Goal: Task Accomplishment & Management: Complete application form

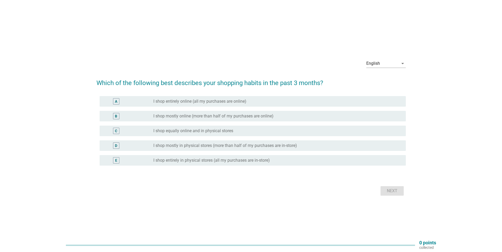
click at [232, 134] on div "C radio_button_unchecked I shop equally online and in physical stores" at bounding box center [253, 131] width 306 height 11
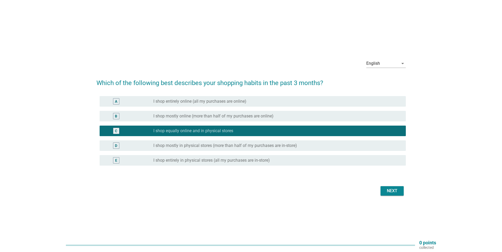
click at [297, 147] on label "I shop mostly in physical stores (more than half of my purchases are in-store)" at bounding box center [225, 145] width 144 height 5
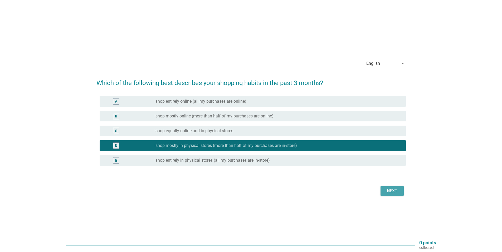
click at [390, 188] on div "Next" at bounding box center [392, 191] width 15 height 6
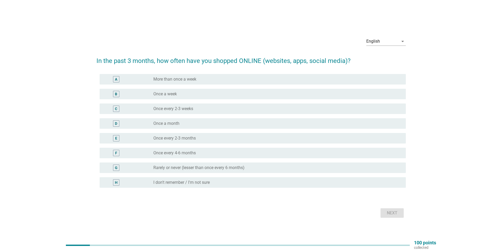
click at [200, 95] on div "radio_button_unchecked Once a week" at bounding box center [275, 93] width 244 height 5
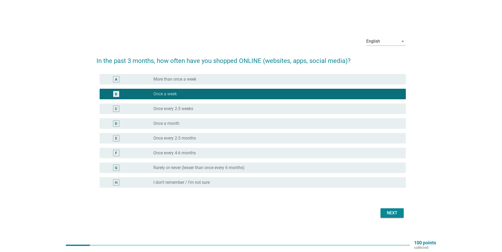
click at [204, 111] on div "radio_button_unchecked Once every 2-3 weeks" at bounding box center [275, 108] width 244 height 5
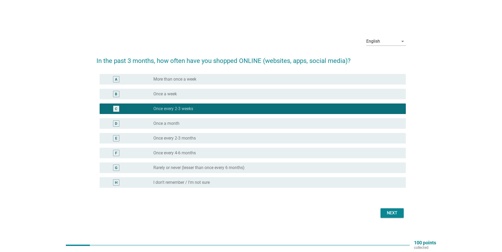
click at [387, 210] on div "Next" at bounding box center [392, 213] width 15 height 6
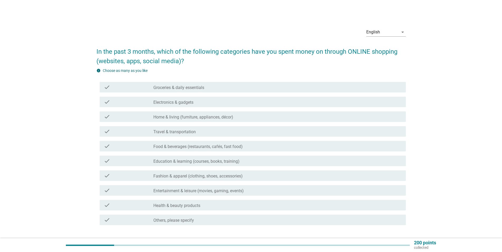
click at [209, 88] on div "check_box_outline_blank Groceries & daily essentials" at bounding box center [277, 87] width 248 height 6
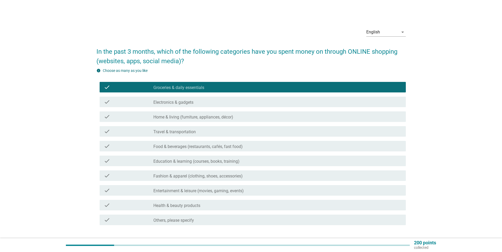
click at [199, 101] on div "check_box_outline_blank Electronics & gadgets" at bounding box center [277, 102] width 248 height 6
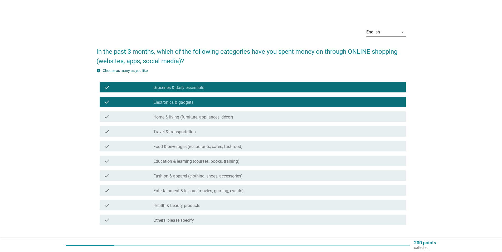
click at [199, 120] on label "Home & living (furniture, appliances, décor)" at bounding box center [193, 117] width 80 height 5
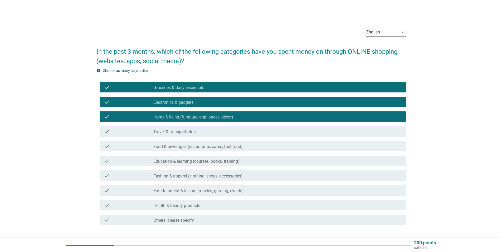
click at [199, 134] on div "check_box_outline_blank Travel & transportation" at bounding box center [277, 131] width 248 height 6
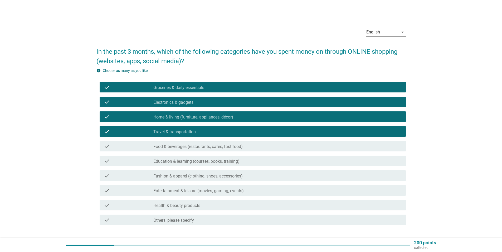
click at [198, 147] on label "Food & beverages (restaurants, cafés, fast food)" at bounding box center [197, 146] width 89 height 5
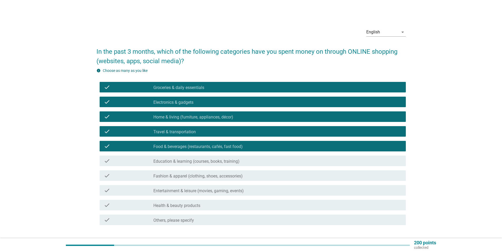
click at [196, 179] on div "check check_box_outline_blank Fashion & apparel (clothing, shoes, accessories)" at bounding box center [253, 176] width 306 height 11
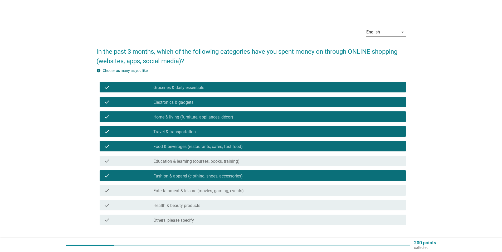
click at [199, 192] on label "Entertainment & leisure (movies, gaming, events)" at bounding box center [198, 190] width 90 height 5
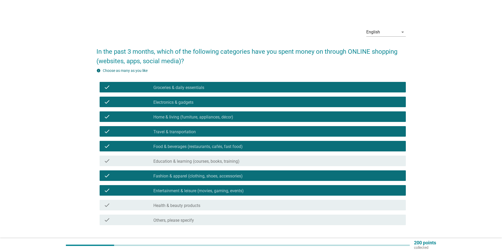
click at [210, 206] on div "check_box_outline_blank Health & beauty products" at bounding box center [277, 205] width 248 height 6
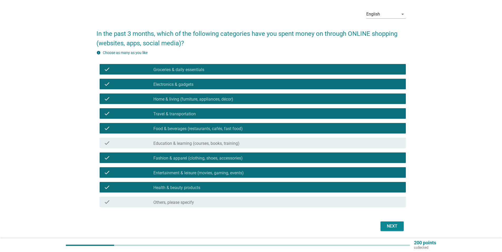
scroll to position [36, 0]
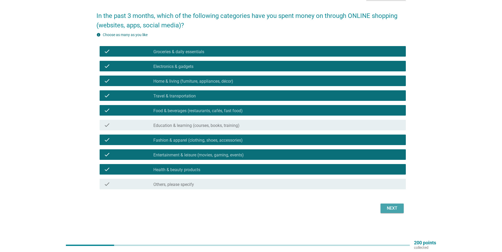
click at [397, 208] on div "Next" at bounding box center [392, 208] width 15 height 6
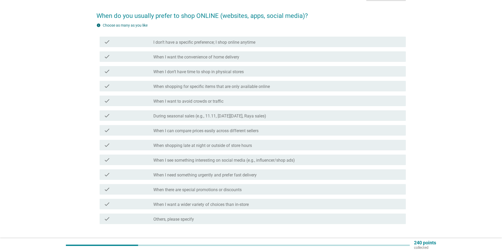
scroll to position [0, 0]
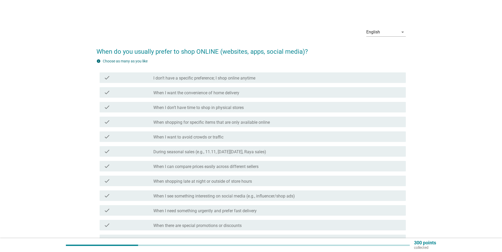
click at [196, 140] on div "check check_box_outline_blank When I want to avoid crowds or traffic" at bounding box center [253, 137] width 306 height 11
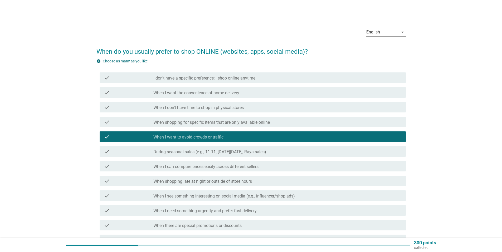
click at [197, 151] on label "During seasonal sales (e.g., 11.11, [DATE][DATE], Raya sales)" at bounding box center [209, 151] width 113 height 5
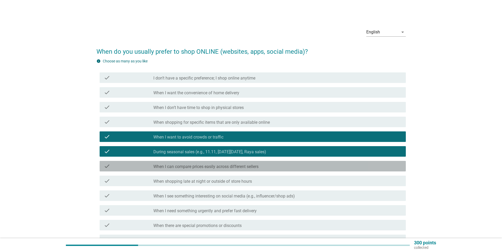
click at [200, 170] on div "check check_box_outline_blank When I can compare prices easily across different…" at bounding box center [253, 166] width 306 height 11
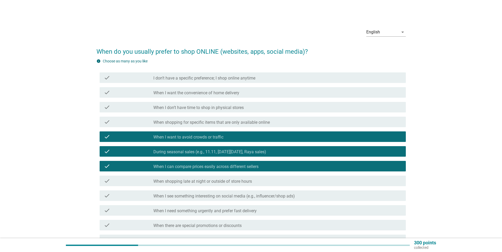
click at [191, 196] on label "When I see something interesting on social media (e.g., influencer/shop ads)" at bounding box center [224, 196] width 142 height 5
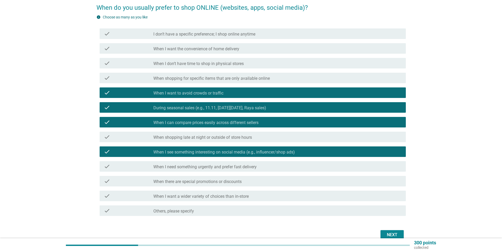
scroll to position [53, 0]
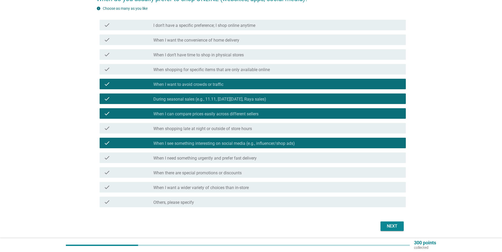
click at [198, 172] on label "When there are special promotions or discounts" at bounding box center [197, 173] width 88 height 5
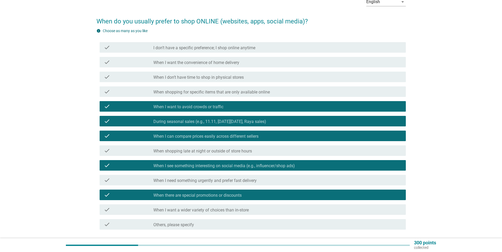
scroll to position [0, 0]
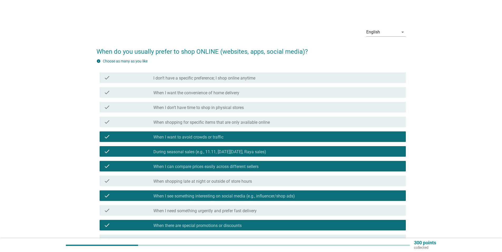
click at [223, 125] on label "When shopping for specific items that are only available online" at bounding box center [211, 122] width 117 height 5
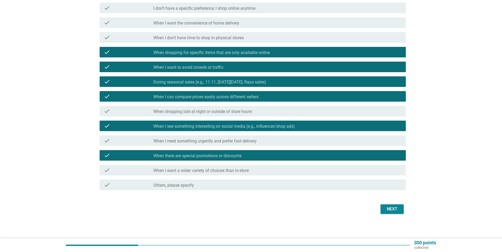
scroll to position [71, 0]
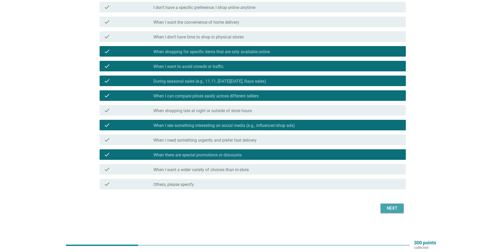
click at [402, 209] on button "Next" at bounding box center [392, 208] width 23 height 9
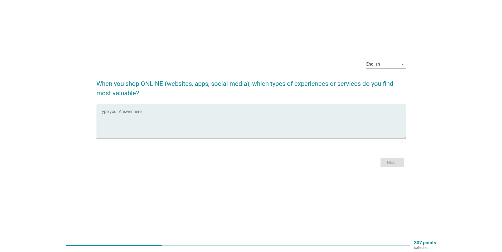
scroll to position [0, 0]
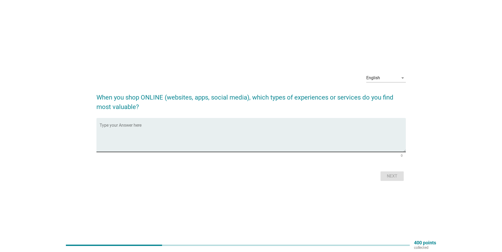
click at [187, 122] on div "Type your Answer here" at bounding box center [253, 135] width 306 height 34
drag, startPoint x: 131, startPoint y: 130, endPoint x: 96, endPoint y: 130, distance: 34.8
click at [96, 130] on div "English arrow_drop_down When you shop ONLINE (websites, apps, social media), wh…" at bounding box center [251, 126] width 318 height 122
click at [158, 131] on textarea "reviews from buyer," at bounding box center [253, 138] width 306 height 28
paste textarea "discounted item,"
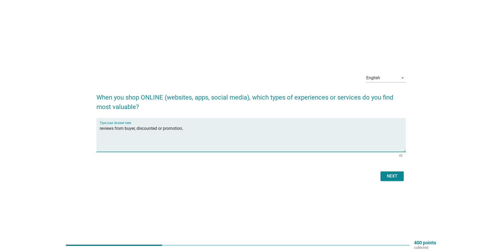
click at [124, 127] on textarea "reviews from buyer, discounted or promotion," at bounding box center [253, 138] width 306 height 28
click at [205, 130] on textarea "reviews from past buyer, discounted or promotion," at bounding box center [253, 138] width 306 height 28
type textarea "reviews from past buyer, discounted or promotion,"
click at [402, 174] on button "Next" at bounding box center [392, 176] width 23 height 9
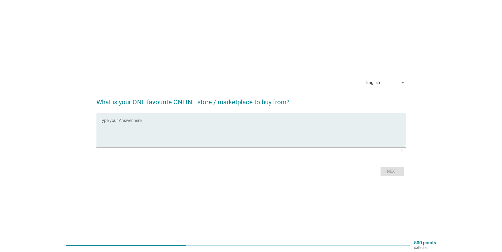
click at [262, 135] on textarea "Type your Answer here" at bounding box center [253, 134] width 306 height 28
type textarea "s"
type textarea "taobao"
click at [393, 173] on div "Next" at bounding box center [392, 171] width 15 height 6
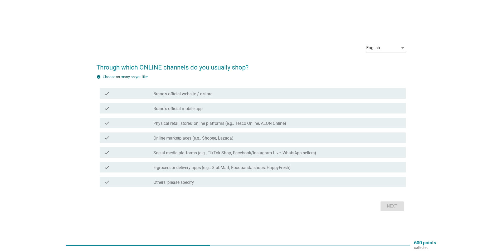
click at [215, 97] on div "check check_box_outline_blank Brand’s official website / e-store" at bounding box center [253, 93] width 306 height 11
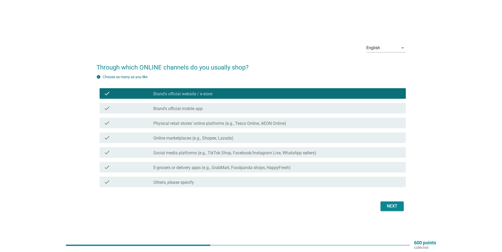
click at [235, 137] on div "check_box_outline_blank Online marketplaces (e.g., Shopee, Lazada)" at bounding box center [277, 138] width 248 height 6
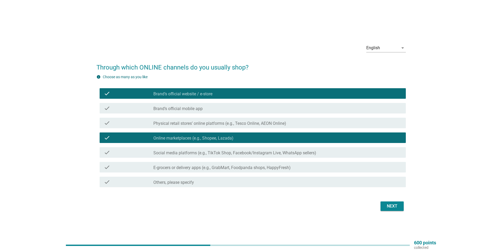
click at [235, 125] on label "Physical retail stores’ online platforms (e.g., Tesco Online, AEON Online)" at bounding box center [219, 123] width 133 height 5
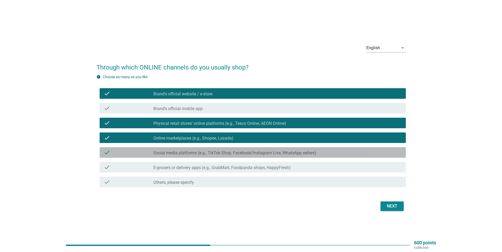
click at [236, 153] on label "Social media platforms (e.g., TikTok Shop, Facebook/Instagram Live, WhatsApp se…" at bounding box center [234, 153] width 163 height 5
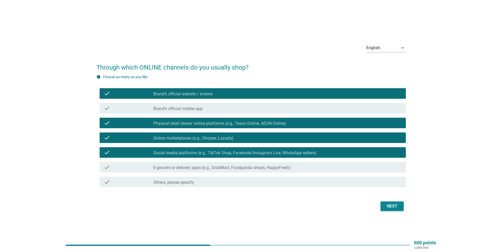
click at [268, 167] on label "E-grocers or delivery apps (e.g., GrabMart, Foodpanda shops, HappyFresh)" at bounding box center [221, 167] width 137 height 5
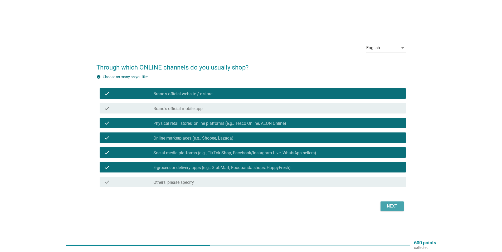
click at [399, 204] on div "Next" at bounding box center [392, 206] width 15 height 6
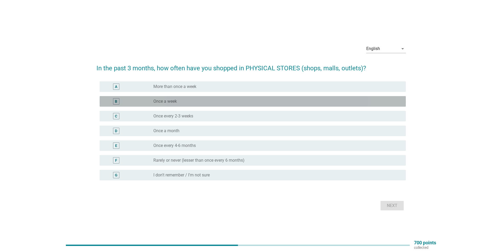
click at [196, 104] on div "radio_button_unchecked Once a week" at bounding box center [275, 101] width 244 height 5
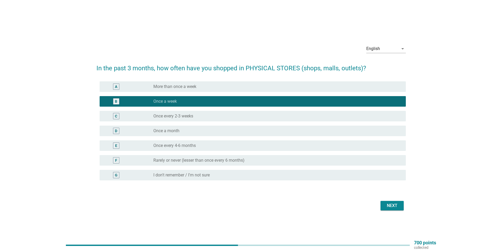
click at [386, 202] on button "Next" at bounding box center [392, 205] width 23 height 9
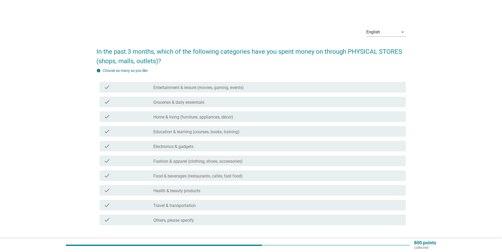
click at [212, 89] on label "Entertainment & leisure (movies, gaming, events)" at bounding box center [198, 87] width 90 height 5
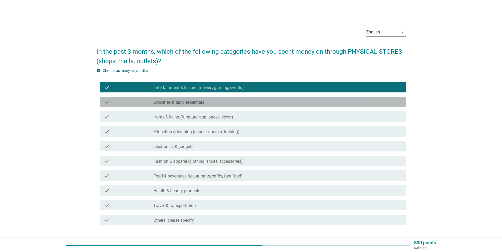
click at [208, 103] on div "check_box_outline_blank Groceries & daily essentials" at bounding box center [277, 102] width 248 height 6
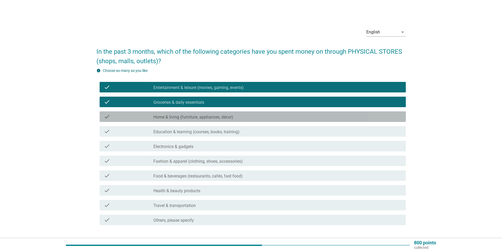
click at [210, 118] on label "Home & living (furniture, appliances, décor)" at bounding box center [193, 117] width 80 height 5
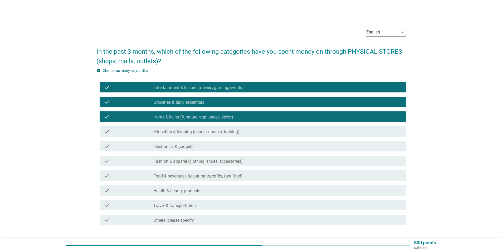
click at [223, 162] on label "Fashion & apparel (clothing, shoes, accessories)" at bounding box center [197, 161] width 89 height 5
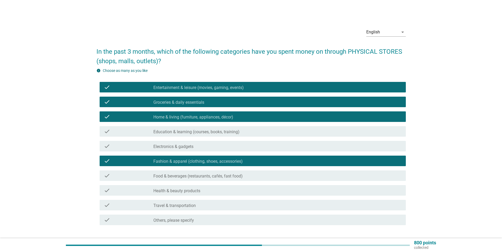
click at [220, 176] on label "Food & beverages (restaurants, cafés, fast food)" at bounding box center [197, 176] width 89 height 5
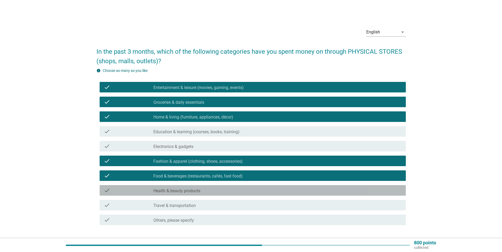
click at [200, 192] on label "Health & beauty products" at bounding box center [176, 190] width 47 height 5
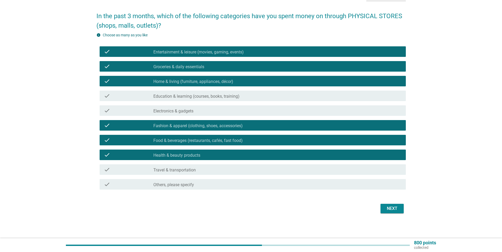
scroll to position [36, 0]
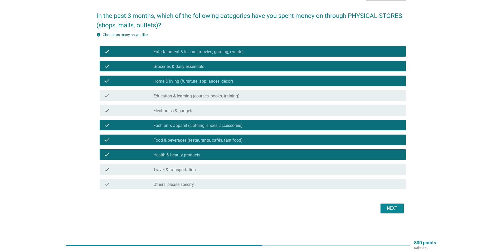
click at [398, 212] on button "Next" at bounding box center [392, 208] width 23 height 9
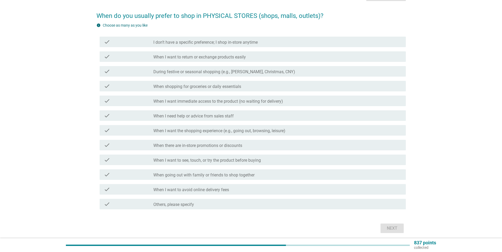
scroll to position [0, 0]
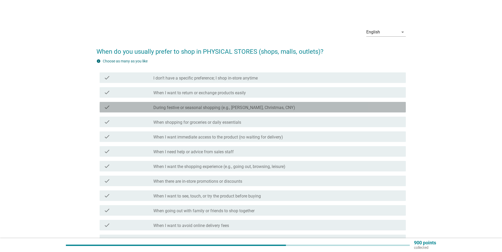
click at [209, 109] on label "During festive or seasonal shopping (e.g., [PERSON_NAME], Christmas, CNY)" at bounding box center [224, 107] width 142 height 5
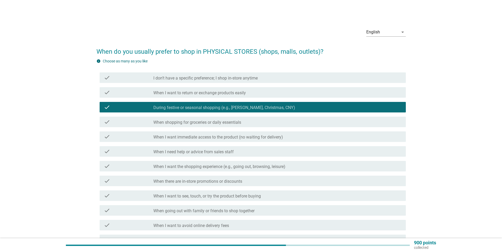
click at [220, 120] on label "When shopping for groceries or daily essentials" at bounding box center [197, 122] width 88 height 5
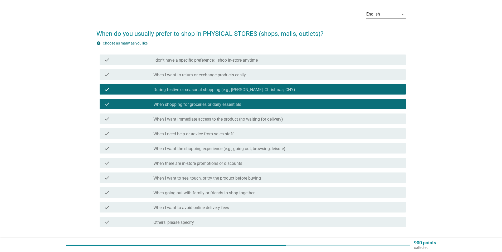
scroll to position [26, 0]
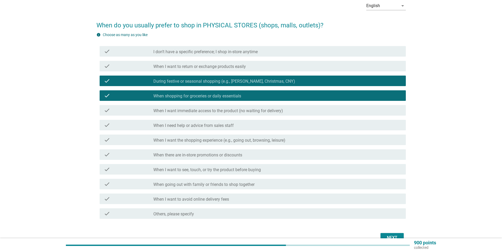
click at [218, 142] on label "When I want the shopping experience (e.g., going out, browsing, leisure)" at bounding box center [219, 140] width 132 height 5
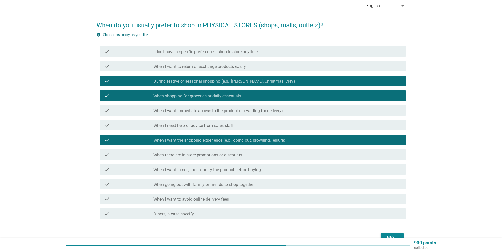
click at [245, 157] on div "check_box_outline_blank When there are in-store promotions or discounts" at bounding box center [277, 155] width 248 height 6
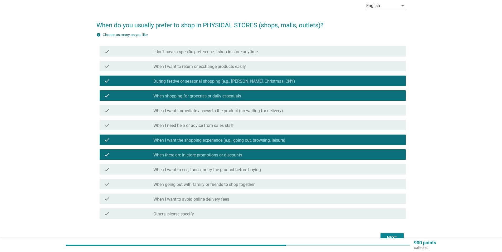
click at [248, 168] on label "When I want to see, touch, or try the product before buying" at bounding box center [207, 169] width 108 height 5
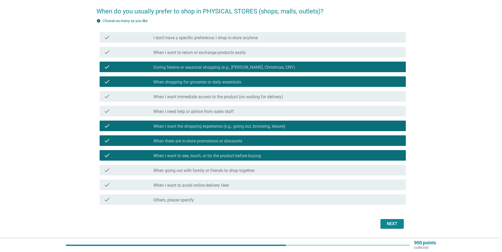
scroll to position [53, 0]
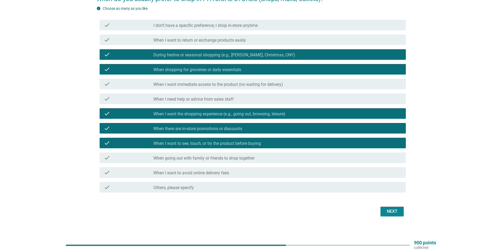
click at [389, 211] on div "Next" at bounding box center [392, 212] width 15 height 6
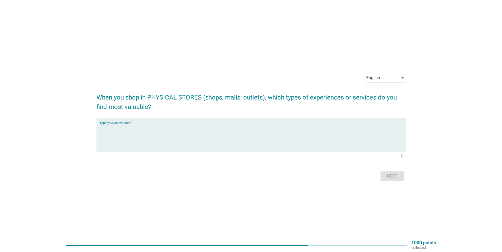
click at [155, 132] on textarea "Type your Answer here" at bounding box center [253, 138] width 306 height 28
type textarea "t"
type textarea "h"
type textarea "to see, feel, and try before buying, easily compare with others brand or design…"
click at [391, 175] on div "Next" at bounding box center [392, 176] width 15 height 6
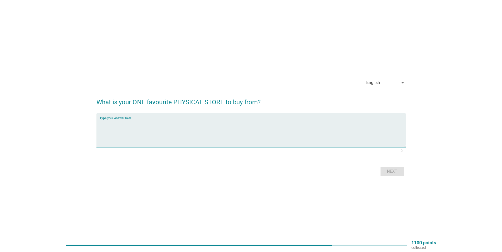
click at [198, 127] on textarea "Type your Answer here" at bounding box center [253, 134] width 306 height 28
type textarea "N"
type textarea "d"
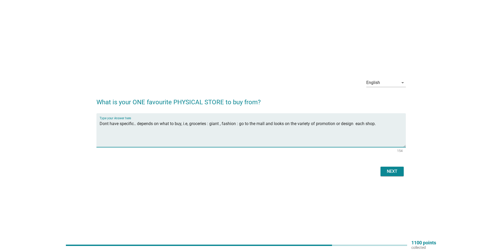
type textarea "Dont have specific.. depends on what to buy, i.e, groceries : giant , fashion :…"
click at [398, 170] on div "Next" at bounding box center [392, 171] width 15 height 6
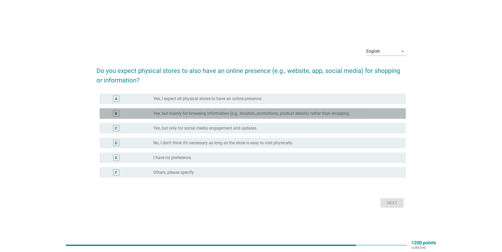
click at [224, 115] on label "Yes, but mainly for browsing information (e.g., location, promotions, product d…" at bounding box center [251, 113] width 197 height 5
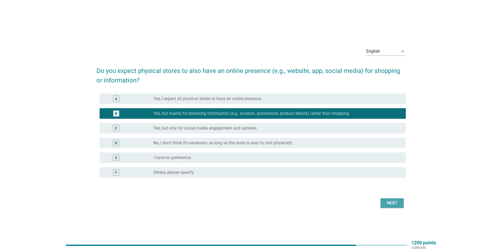
click at [394, 203] on div "Next" at bounding box center [392, 203] width 15 height 6
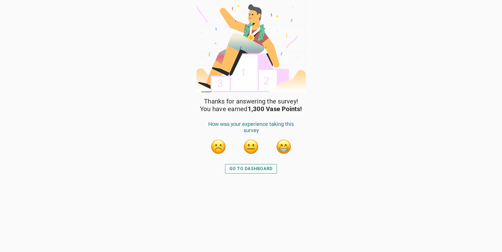
click at [281, 152] on button "button" at bounding box center [284, 147] width 16 height 16
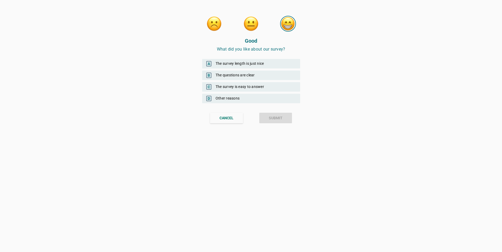
click at [258, 74] on div "B The questions are clear" at bounding box center [251, 75] width 98 height 9
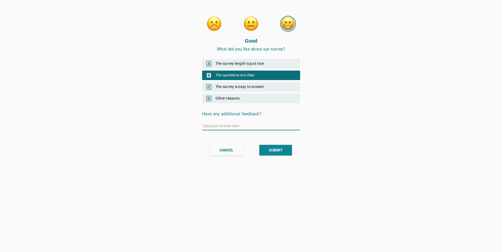
click at [255, 126] on input "text" at bounding box center [251, 126] width 98 height 8
type input "when asking about favourite physical shop need to be more specific. i.e: favour…"
click at [277, 149] on div "SUBMIT" at bounding box center [276, 151] width 14 height 6
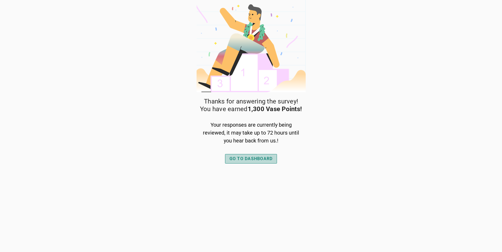
click at [272, 162] on div "GO TO DASHBOARD" at bounding box center [251, 159] width 43 height 6
